Goal: Information Seeking & Learning: Find specific fact

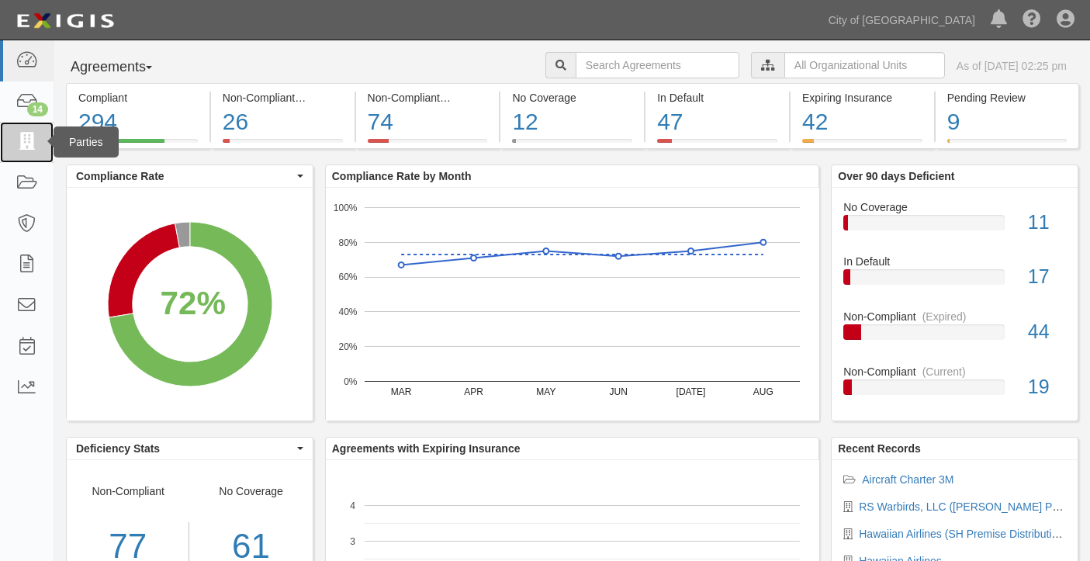
click at [31, 144] on icon at bounding box center [27, 142] width 22 height 18
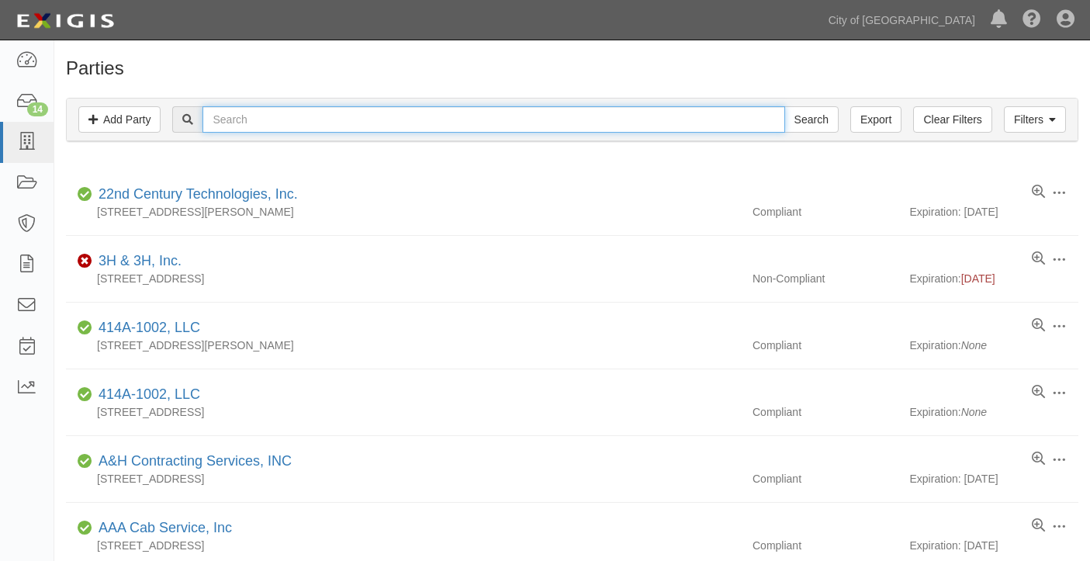
click at [319, 121] on input "text" at bounding box center [493, 119] width 582 height 26
type input "swissport"
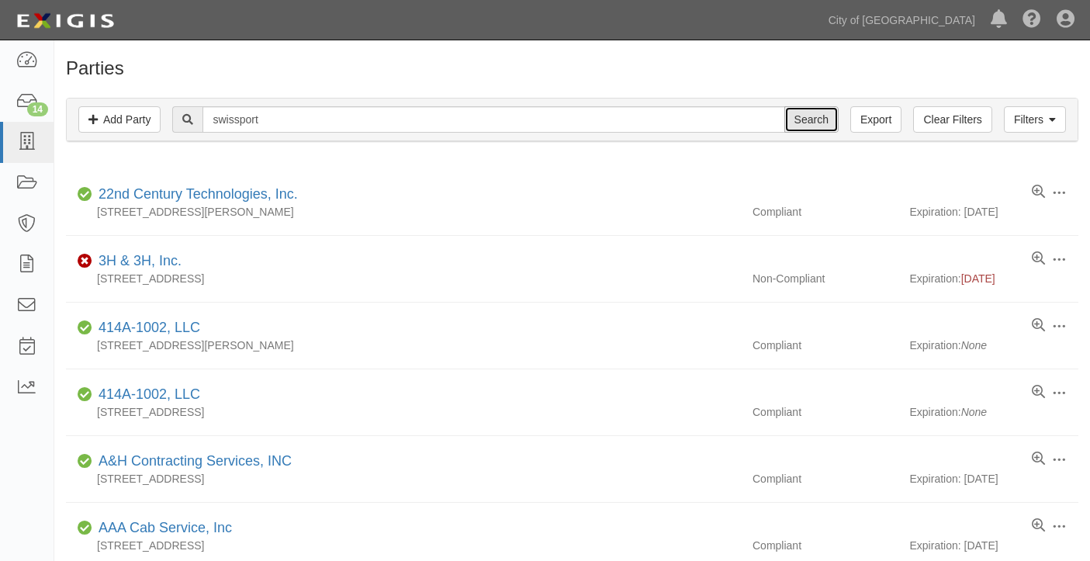
click at [806, 116] on input "Search" at bounding box center [811, 119] width 54 height 26
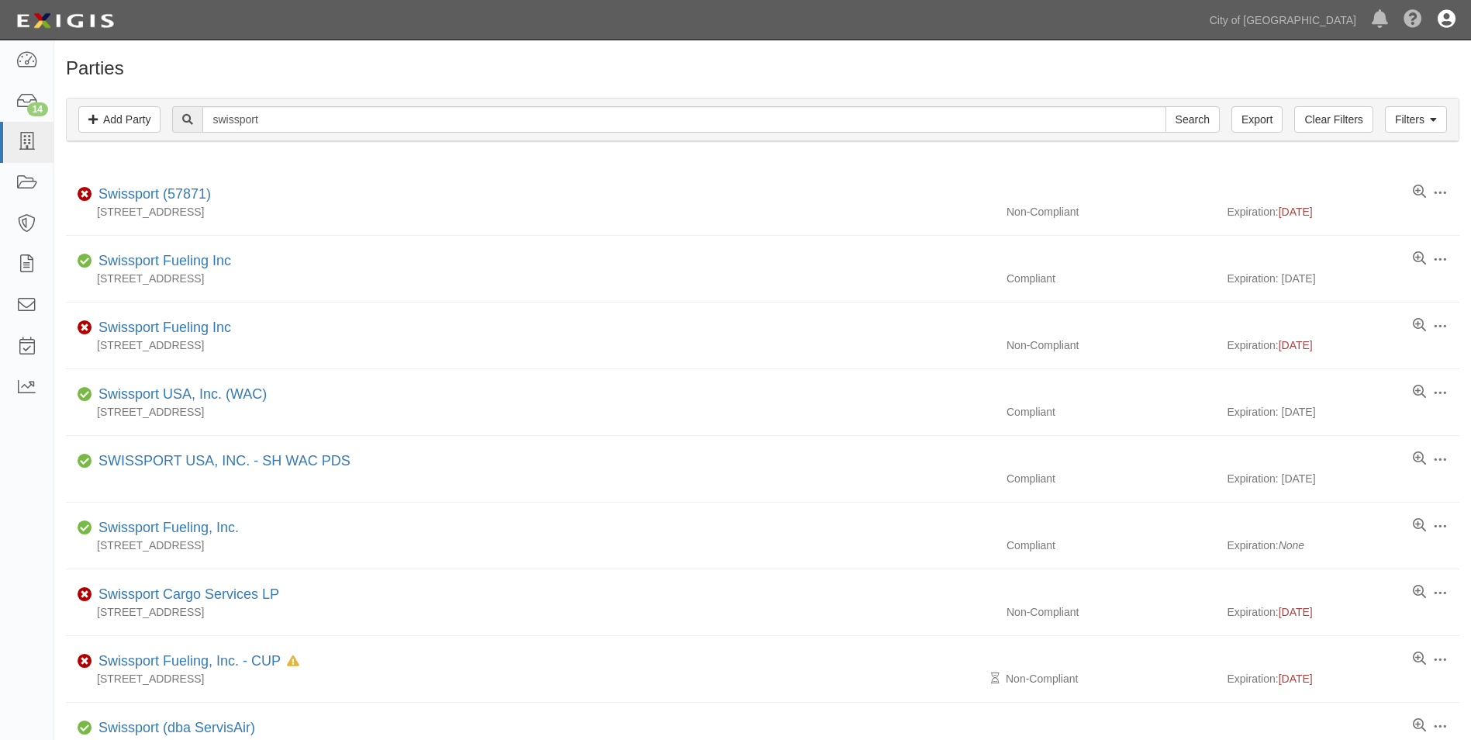
click at [1089, 18] on icon at bounding box center [1447, 20] width 18 height 19
click at [1089, 95] on link "Sign Out" at bounding box center [1401, 90] width 123 height 31
